Goal: Transaction & Acquisition: Obtain resource

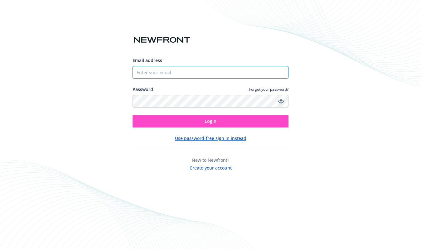
type input "[EMAIL_ADDRESS][DOMAIN_NAME]"
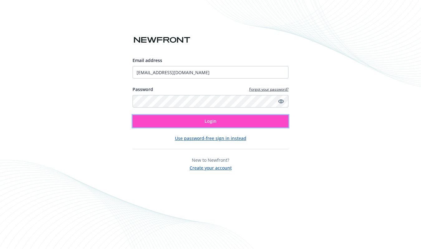
click at [233, 120] on button "Login" at bounding box center [211, 121] width 156 height 12
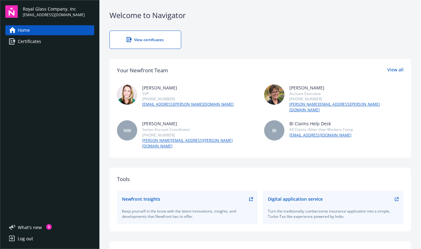
click at [61, 66] on div "Home Certificates" at bounding box center [49, 119] width 89 height 188
click at [143, 42] on div "View certificates" at bounding box center [145, 39] width 46 height 5
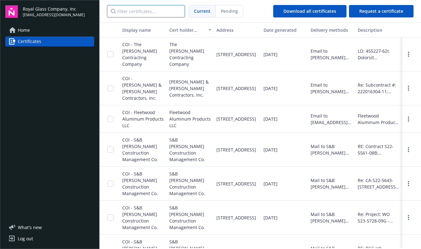
click at [151, 12] on input "Filter certificates..." at bounding box center [146, 11] width 78 height 12
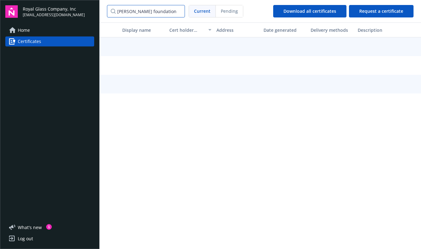
scroll to position [0, 0]
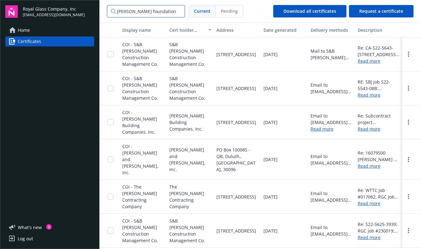
type input "[PERSON_NAME] foundation health plan"
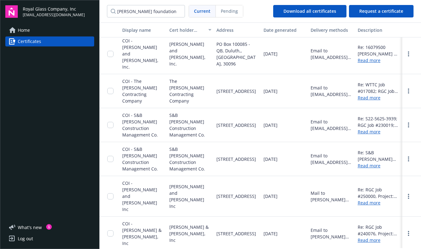
scroll to position [97, 0]
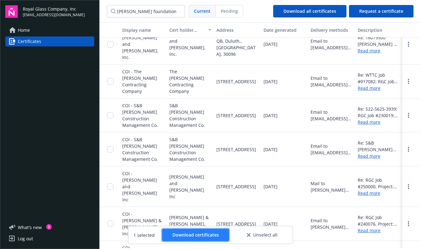
click at [201, 236] on span "Download certificates" at bounding box center [195, 235] width 46 height 6
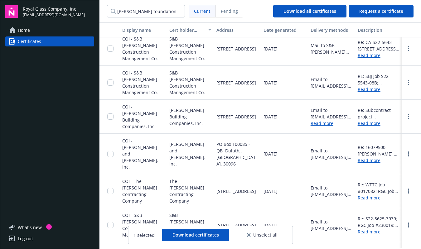
scroll to position [0, 0]
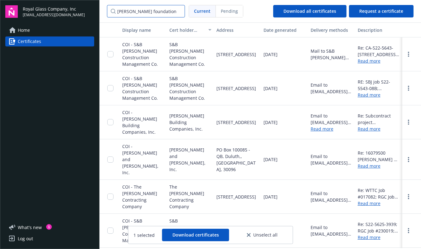
click at [178, 12] on input "[PERSON_NAME] foundation health plan" at bounding box center [146, 11] width 78 height 12
